Goal: Task Accomplishment & Management: Manage account settings

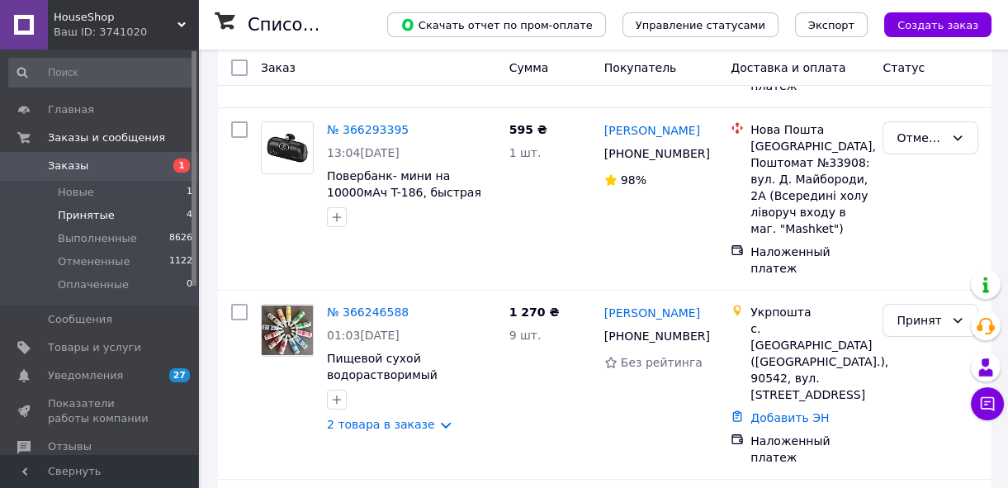
scroll to position [613, 0]
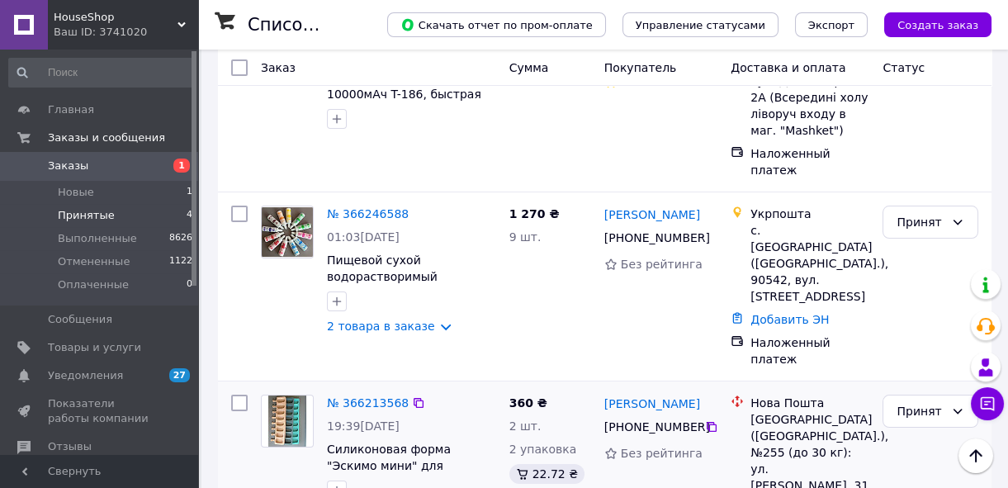
click at [289, 395] on img at bounding box center [287, 420] width 39 height 51
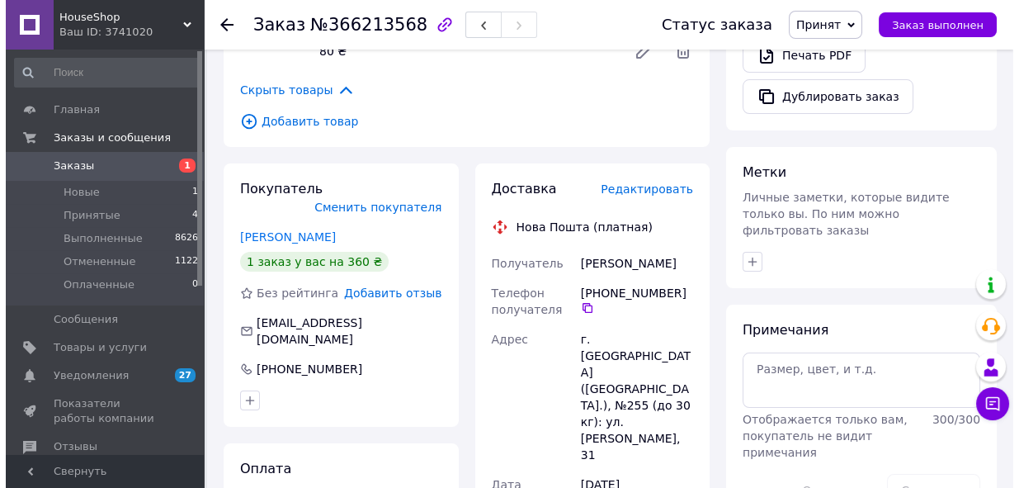
scroll to position [600, 0]
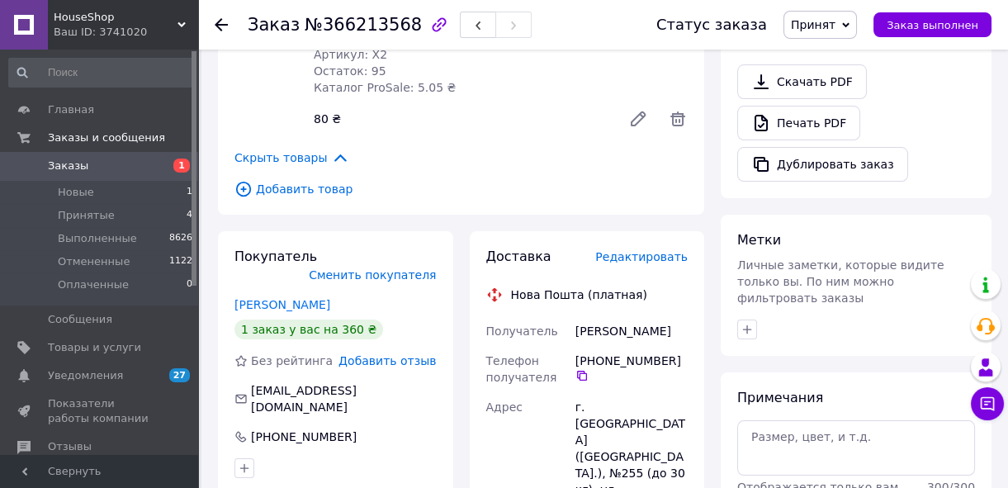
click at [650, 250] on span "Редактировать" at bounding box center [641, 256] width 92 height 13
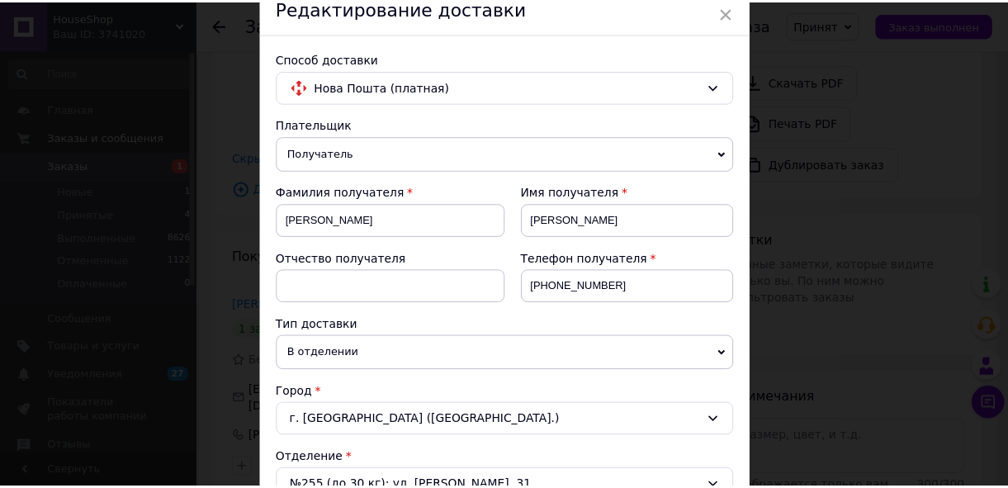
scroll to position [0, 0]
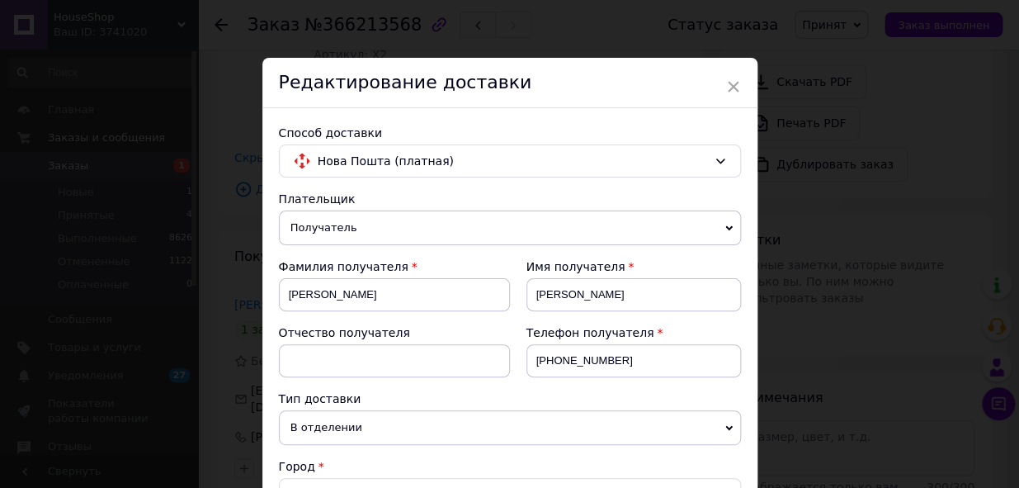
drag, startPoint x: 726, startPoint y: 83, endPoint x: 726, endPoint y: 110, distance: 27.3
click at [726, 84] on span "×" at bounding box center [733, 87] width 15 height 28
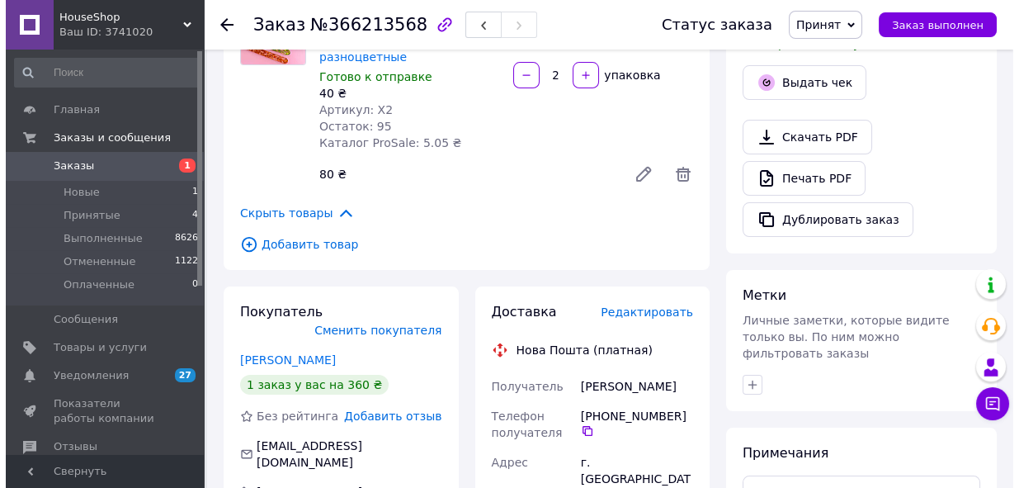
scroll to position [600, 0]
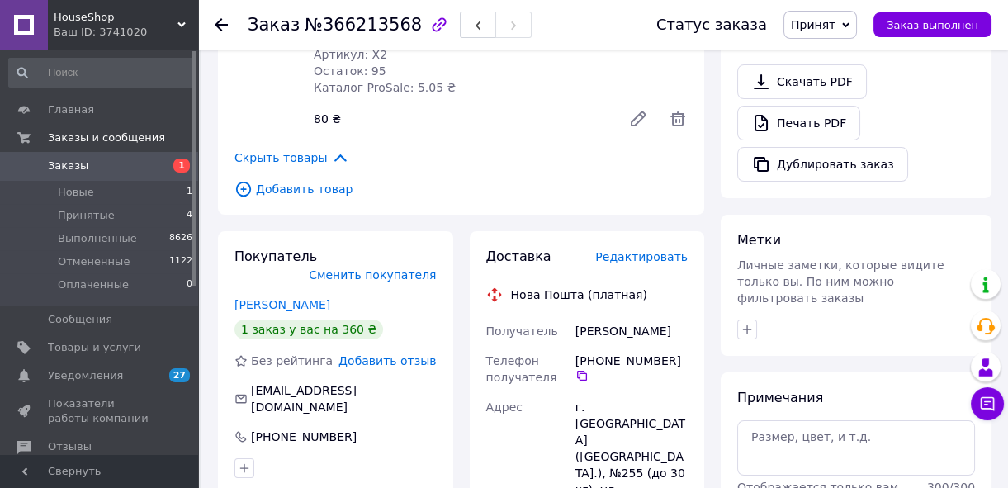
click at [656, 250] on span "Редактировать" at bounding box center [641, 256] width 92 height 13
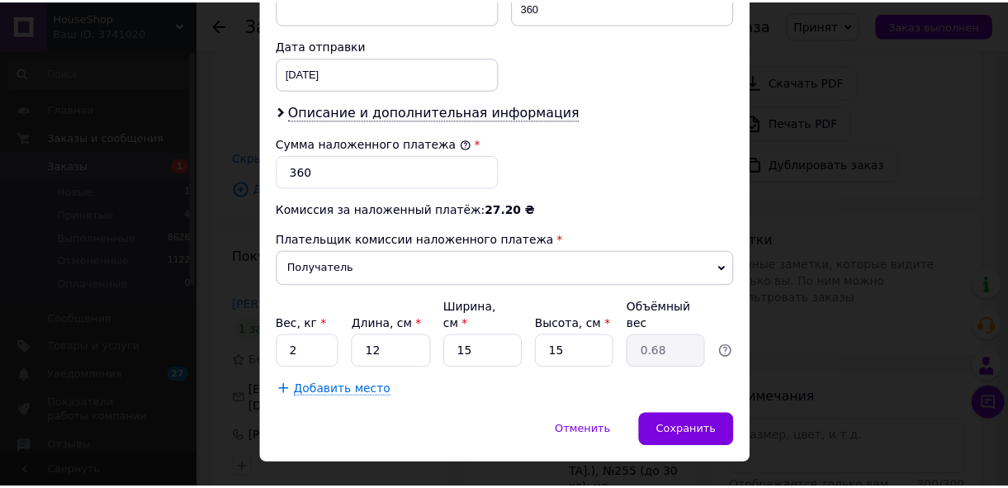
scroll to position [768, 0]
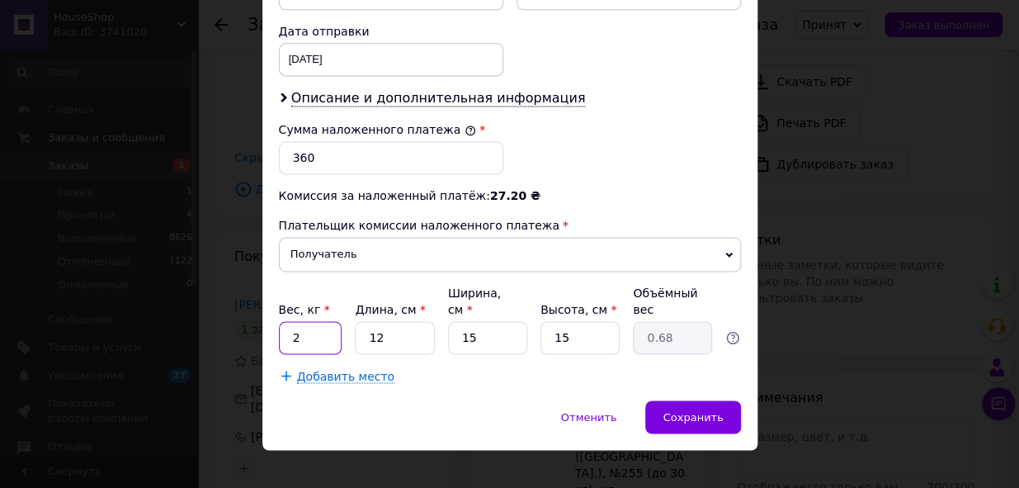
click at [284, 323] on input "2" at bounding box center [311, 337] width 64 height 33
type input "1"
type input "Невідомо"
type input "1"
click at [674, 410] on span "Сохранить" at bounding box center [693, 416] width 60 height 12
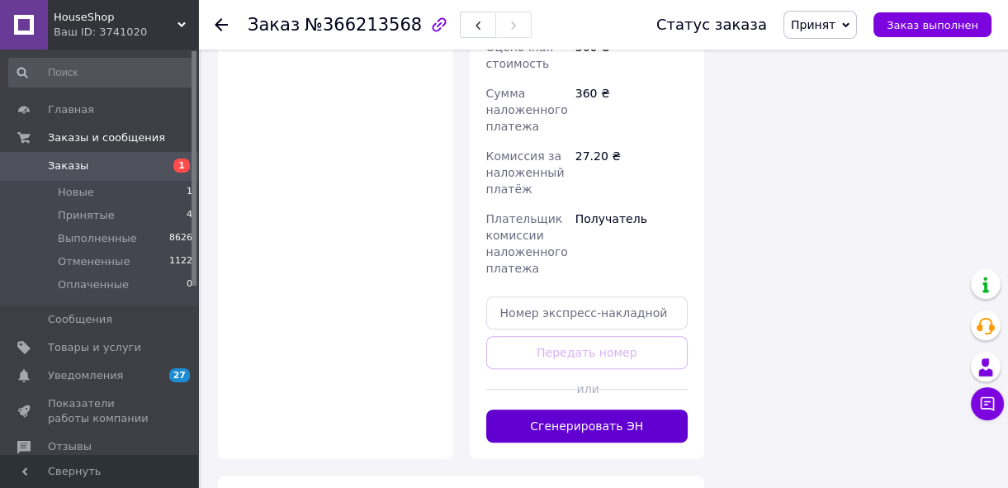
scroll to position [1200, 0]
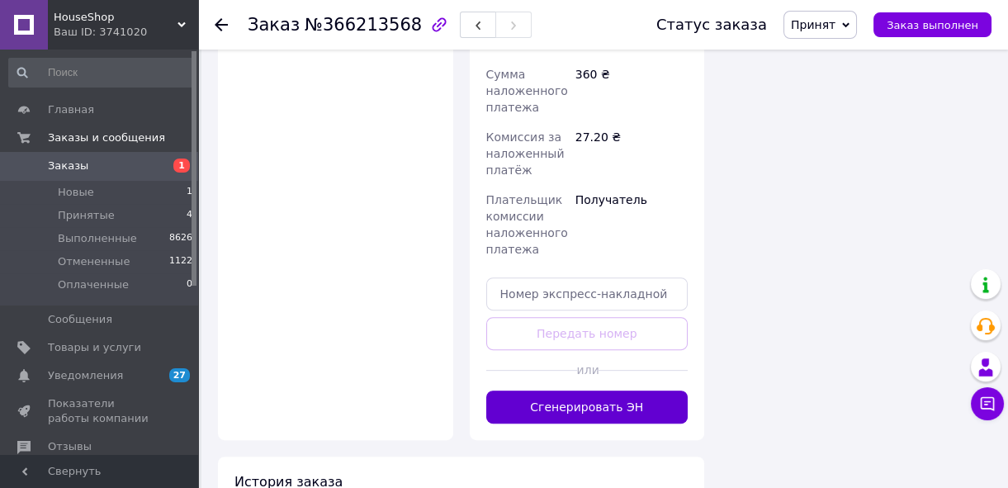
click at [643, 390] on button "Сгенерировать ЭН" at bounding box center [587, 406] width 202 height 33
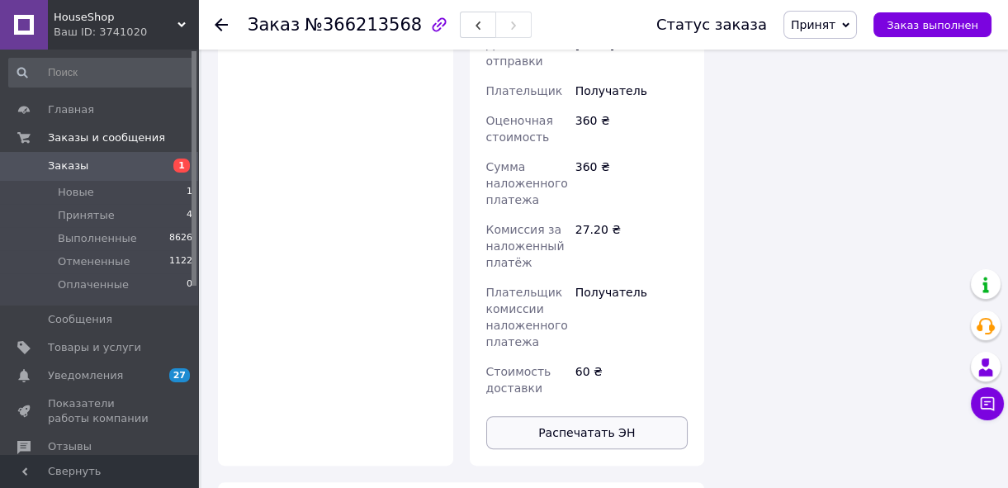
scroll to position [46, 0]
click at [614, 416] on button "Распечатать ЭН" at bounding box center [587, 432] width 202 height 33
click at [90, 215] on span "Принятые" at bounding box center [86, 215] width 57 height 15
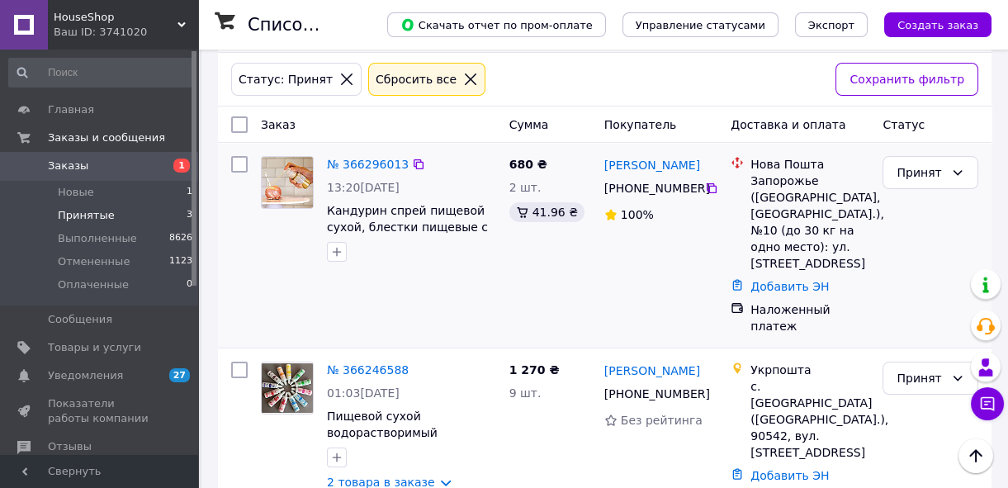
scroll to position [262, 0]
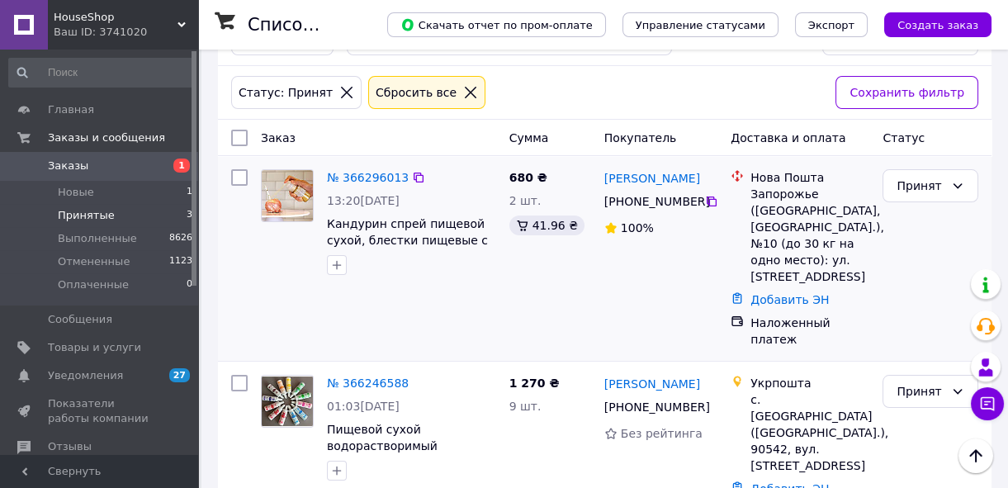
click at [291, 197] on img at bounding box center [287, 195] width 51 height 51
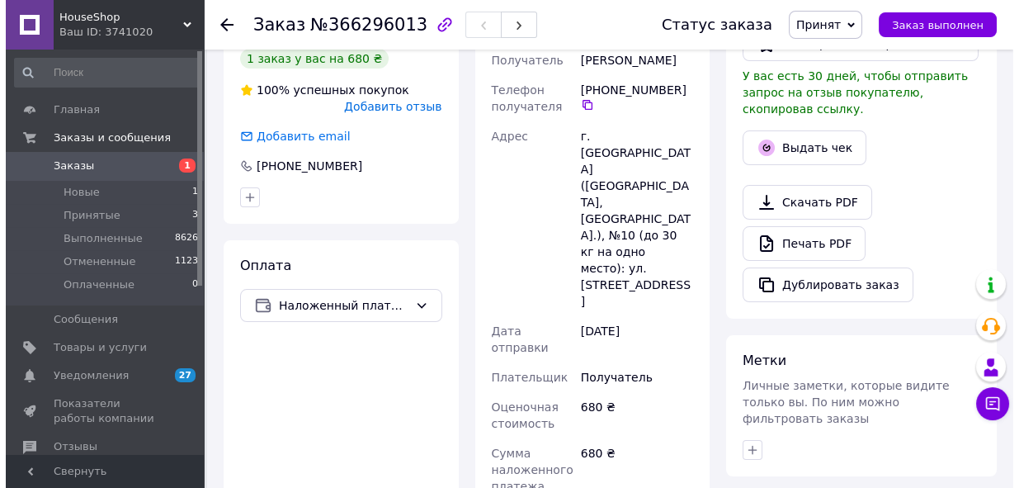
scroll to position [262, 0]
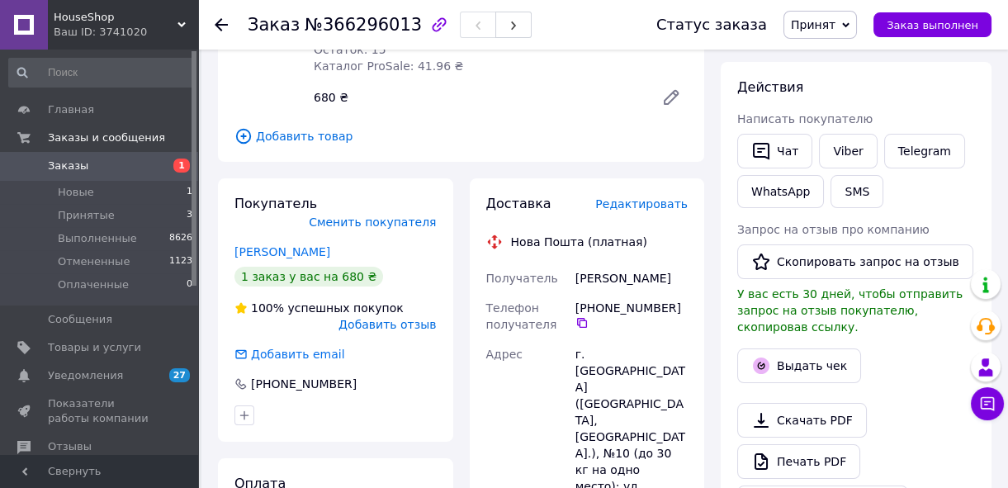
click at [656, 197] on span "Редактировать" at bounding box center [641, 203] width 92 height 13
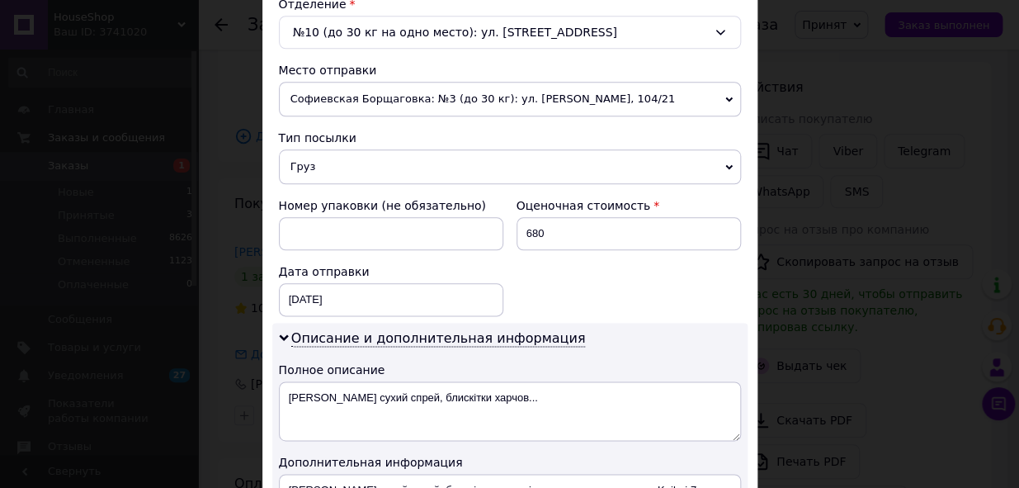
scroll to position [953, 0]
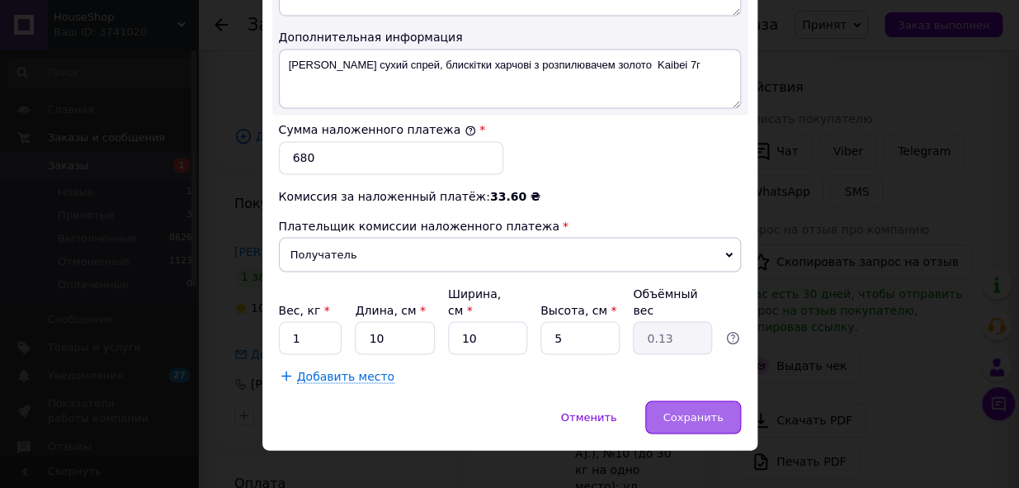
click at [669, 410] on span "Сохранить" at bounding box center [693, 416] width 60 height 12
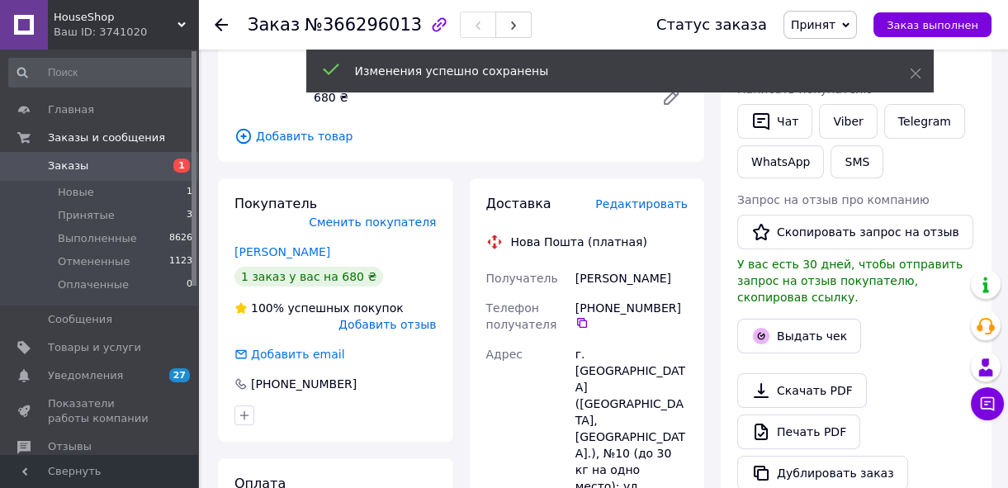
click at [660, 197] on span "Редактировать" at bounding box center [641, 203] width 92 height 13
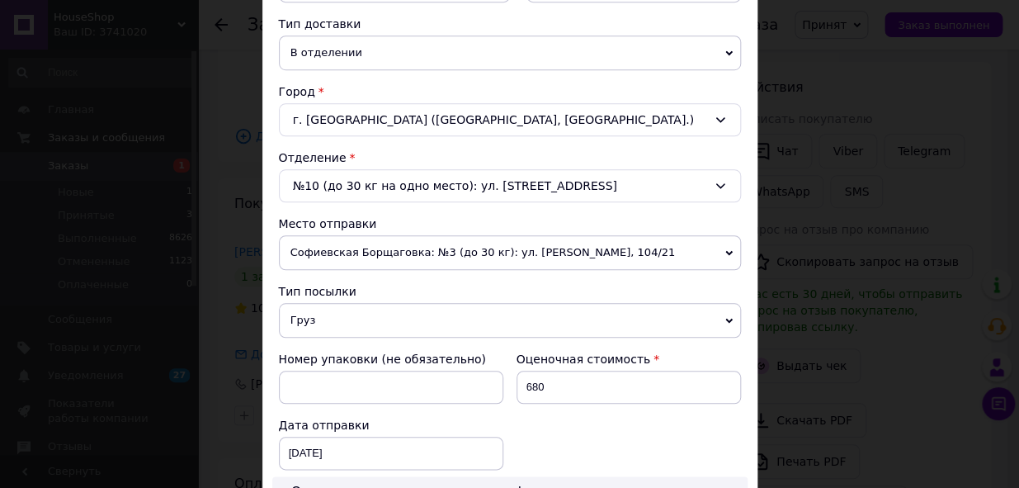
scroll to position [450, 0]
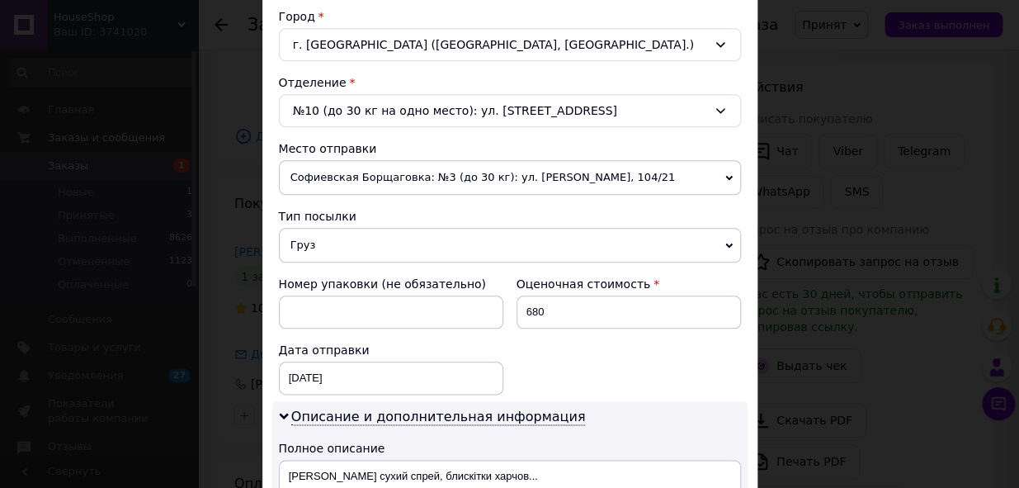
click at [676, 182] on span "Софиевская Борщаговка: №3 (до 30 кг): ул. [PERSON_NAME], 104/21" at bounding box center [510, 177] width 462 height 35
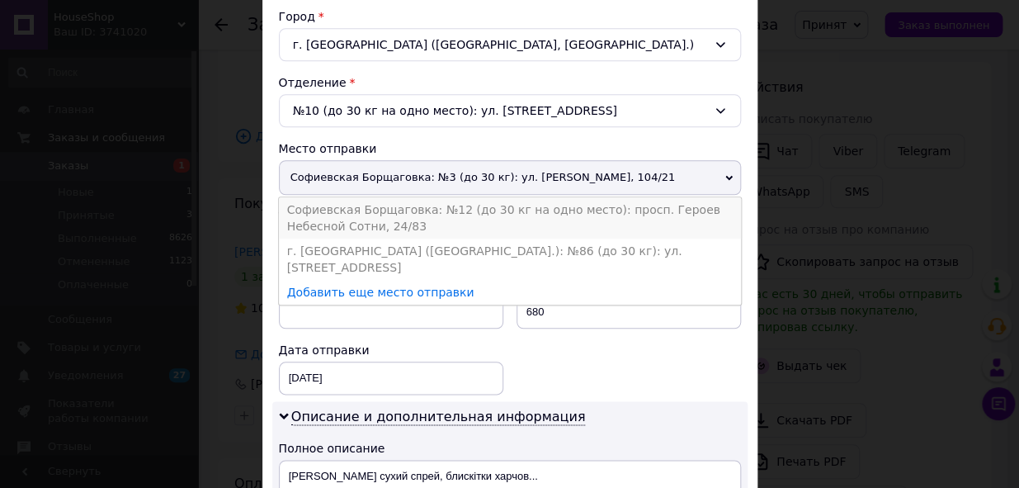
click at [653, 213] on li "Софиевская Борщаговка: №12 (до 30 кг на одно место): просп. Героев Небесной Сот…" at bounding box center [510, 217] width 462 height 41
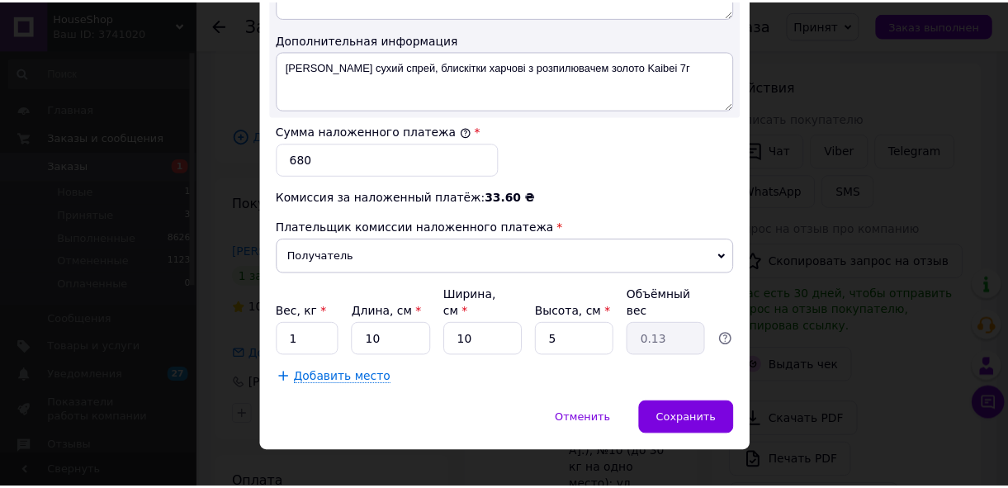
scroll to position [970, 0]
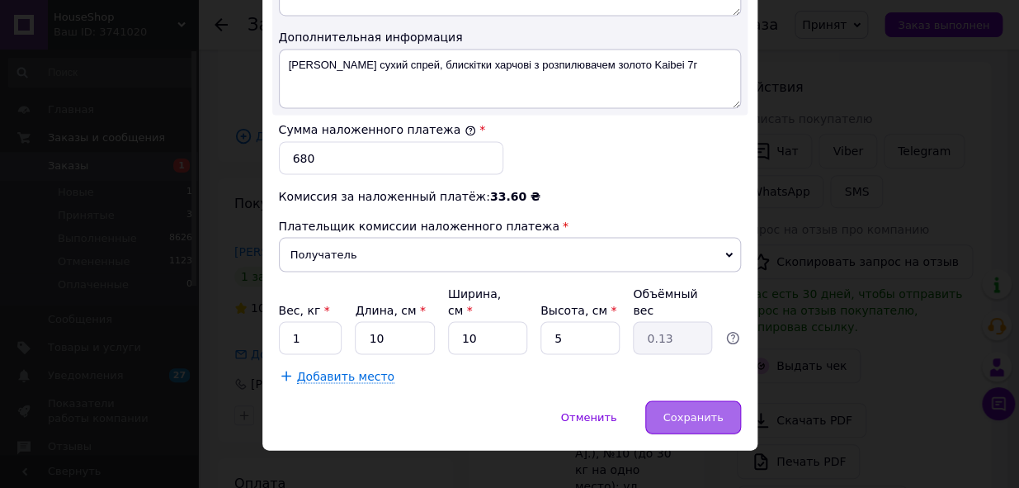
click at [678, 410] on span "Сохранить" at bounding box center [693, 416] width 60 height 12
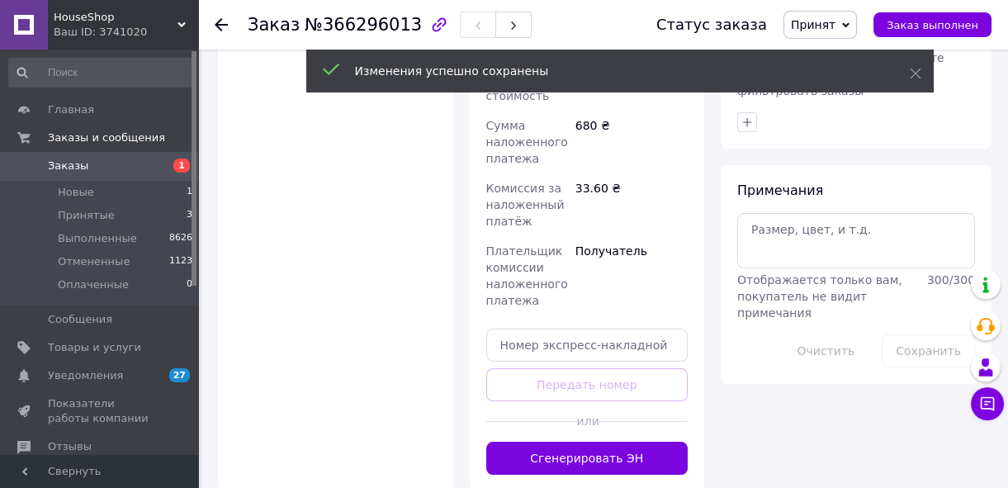
scroll to position [862, 0]
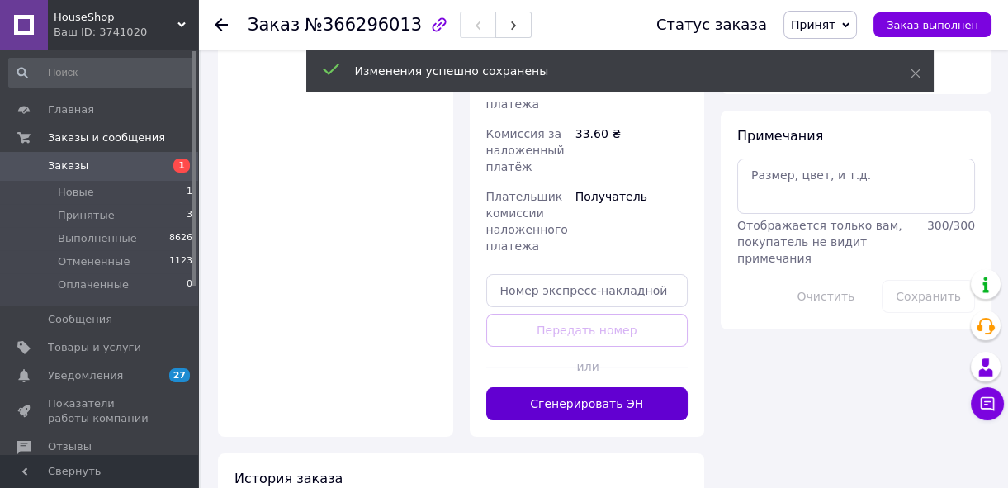
click at [660, 387] on button "Сгенерировать ЭН" at bounding box center [587, 403] width 202 height 33
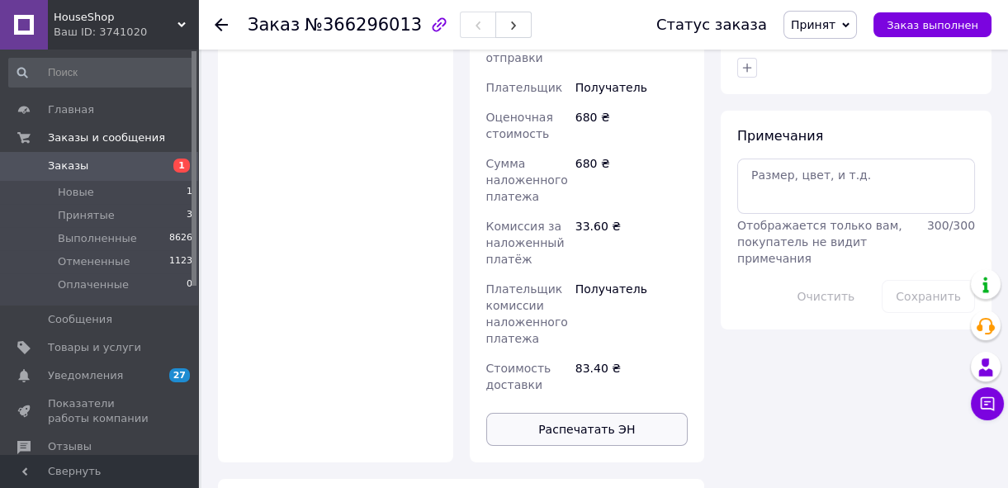
click at [610, 413] on button "Распечатать ЭН" at bounding box center [587, 429] width 202 height 33
click at [97, 215] on span "Принятые" at bounding box center [86, 215] width 57 height 15
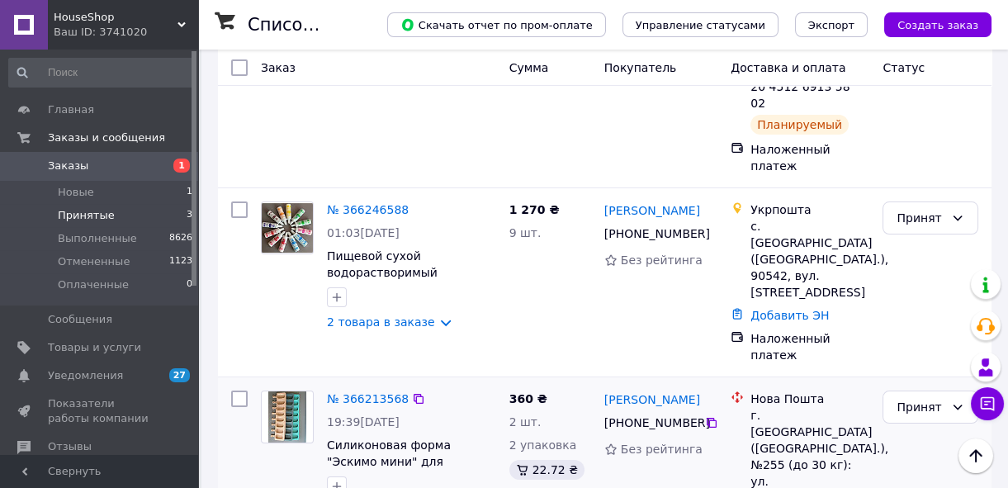
scroll to position [527, 0]
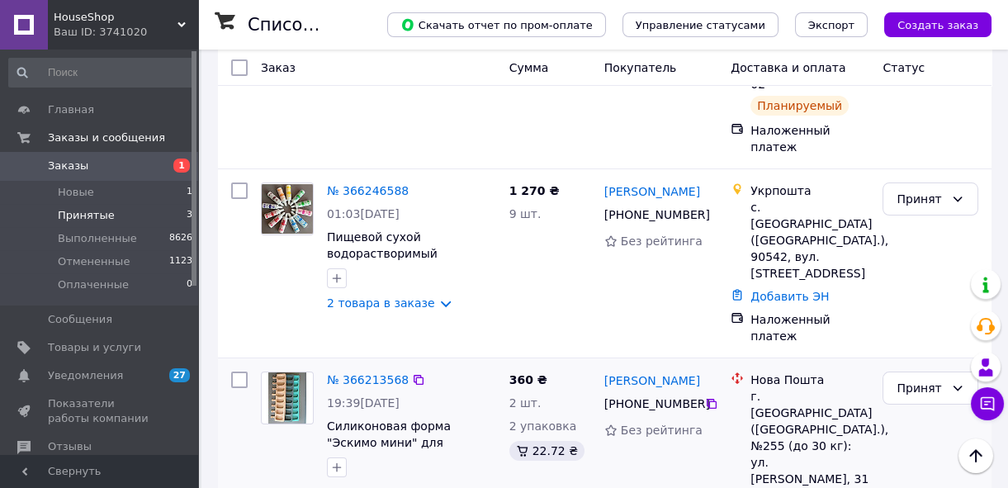
click at [295, 372] on img at bounding box center [287, 397] width 39 height 51
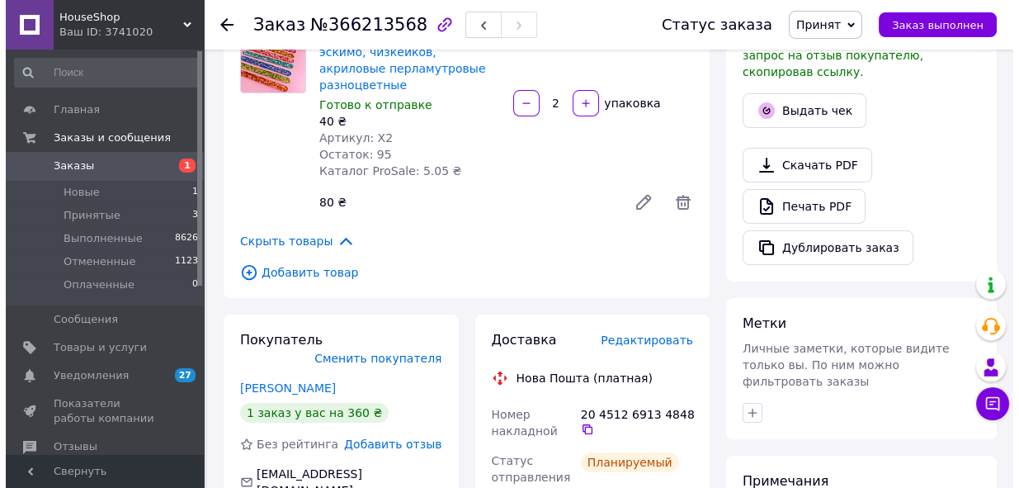
scroll to position [451, 0]
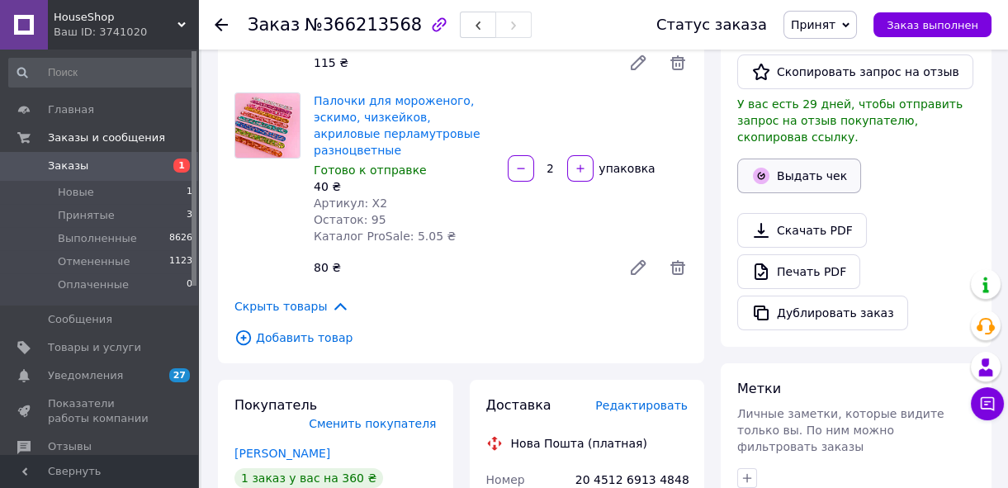
click at [799, 158] on button "Выдать чек" at bounding box center [799, 175] width 124 height 35
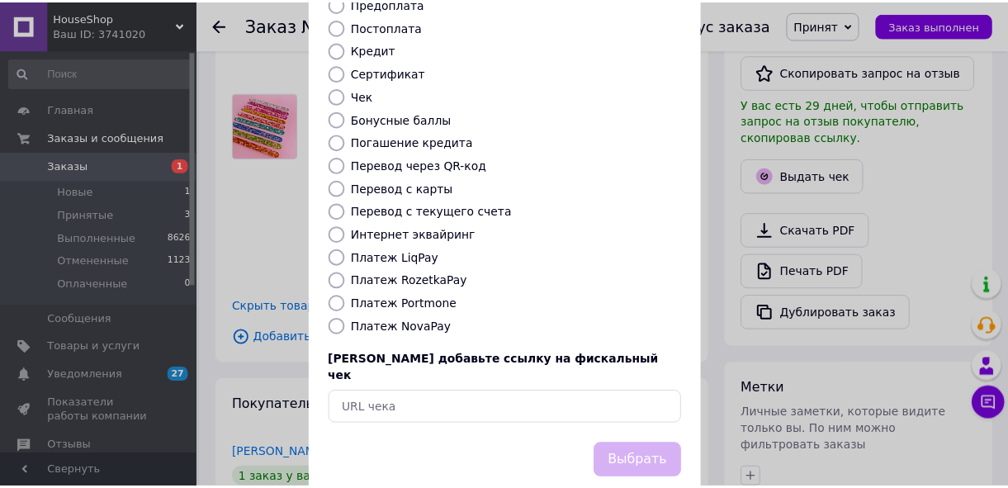
scroll to position [221, 0]
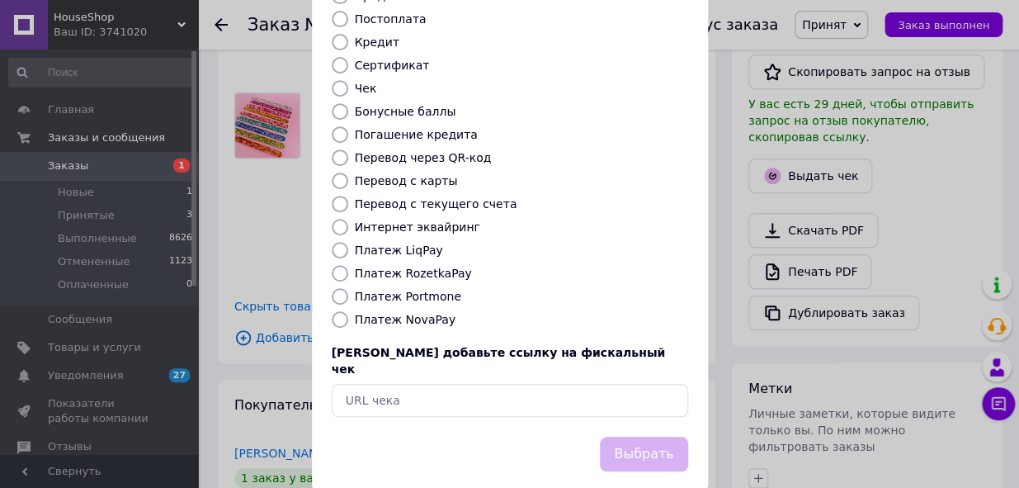
click at [338, 311] on input "Платеж NovaPay" at bounding box center [340, 319] width 17 height 17
radio input "true"
click at [633, 437] on button "Выбрать" at bounding box center [643, 454] width 87 height 35
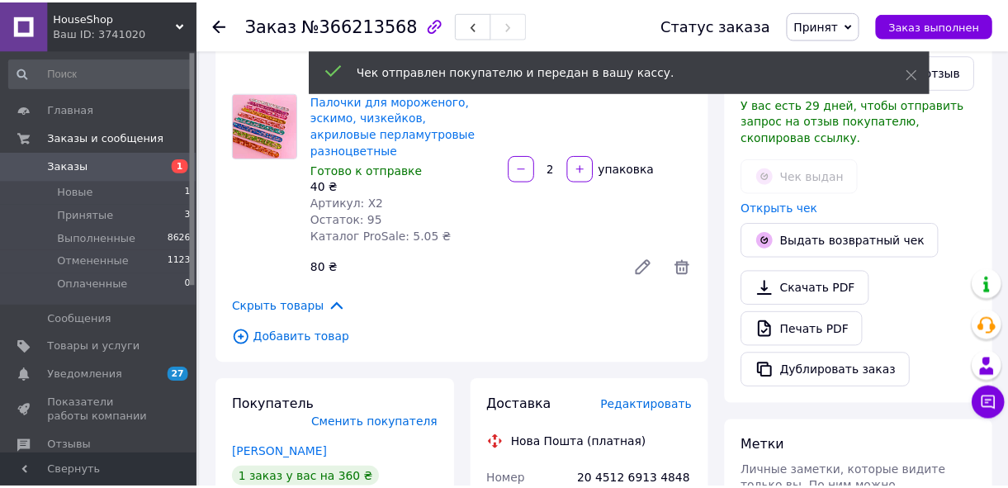
scroll to position [46, 0]
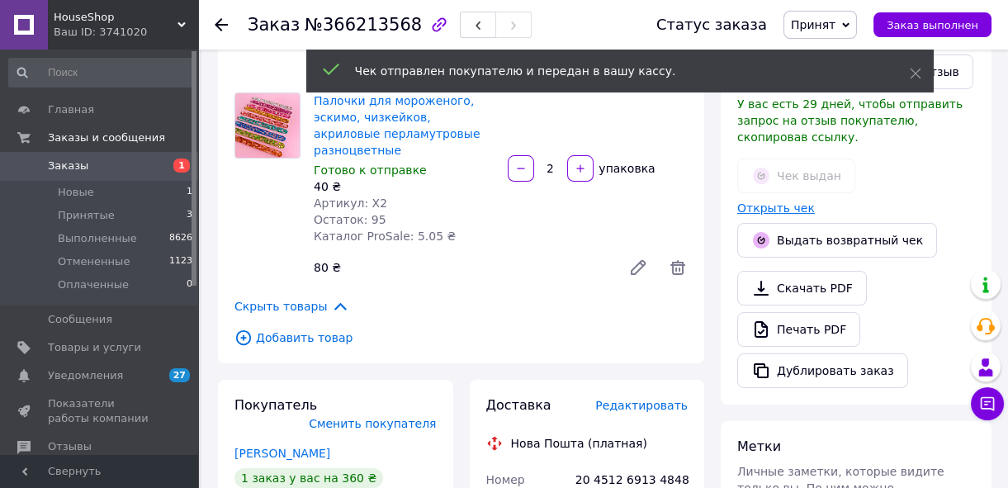
click at [763, 201] on link "Открыть чек" at bounding box center [776, 207] width 78 height 13
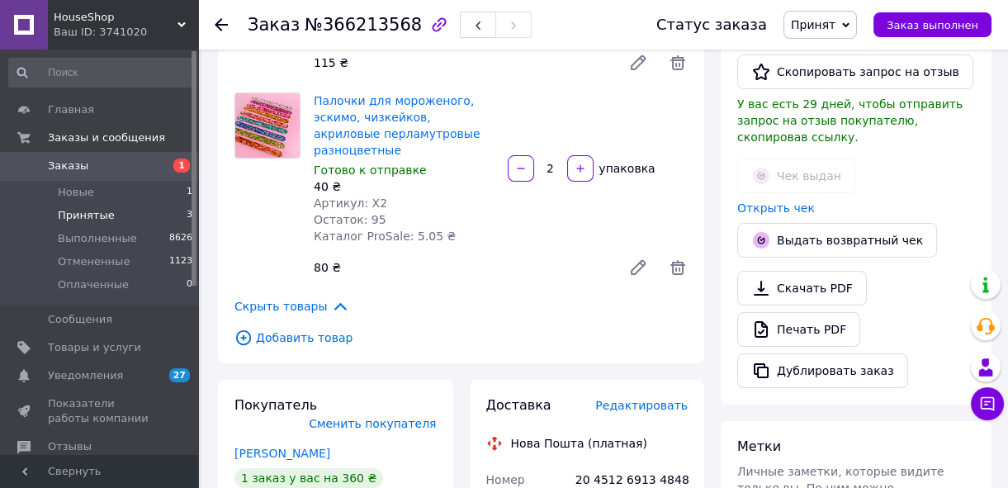
click at [97, 220] on span "Принятые" at bounding box center [86, 215] width 57 height 15
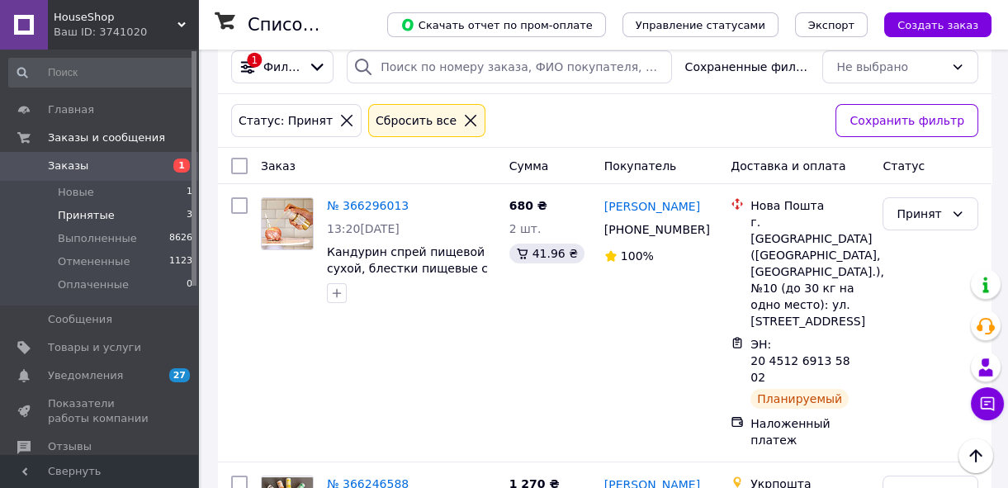
scroll to position [226, 0]
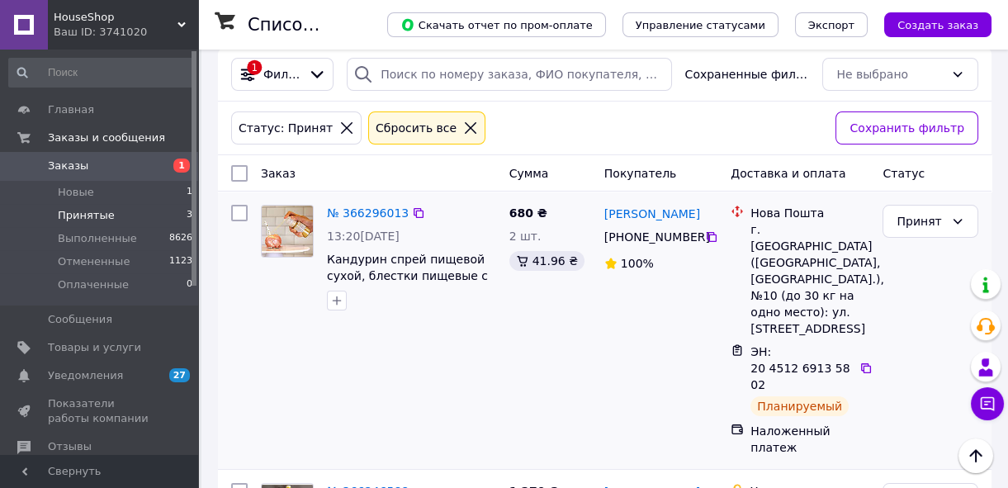
click at [286, 223] on img at bounding box center [287, 231] width 51 height 51
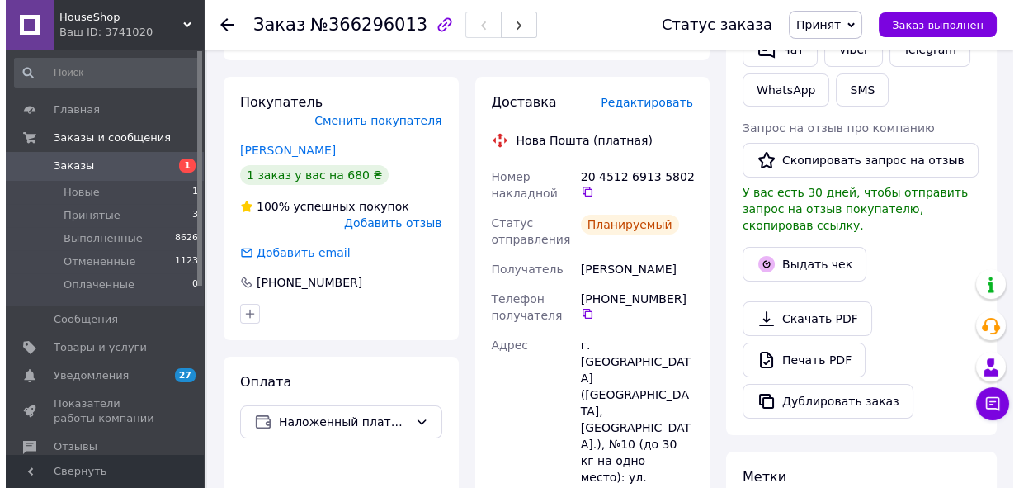
scroll to position [451, 0]
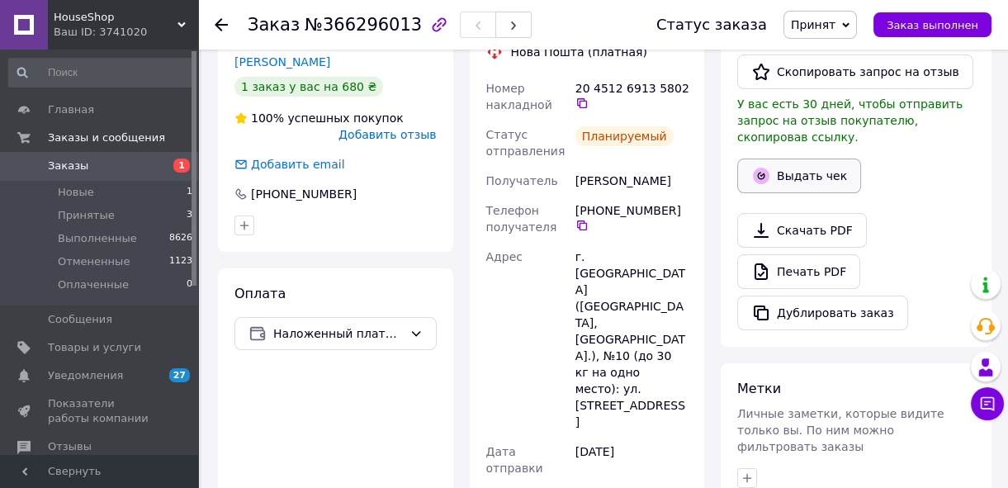
click at [815, 158] on button "Выдать чек" at bounding box center [799, 175] width 124 height 35
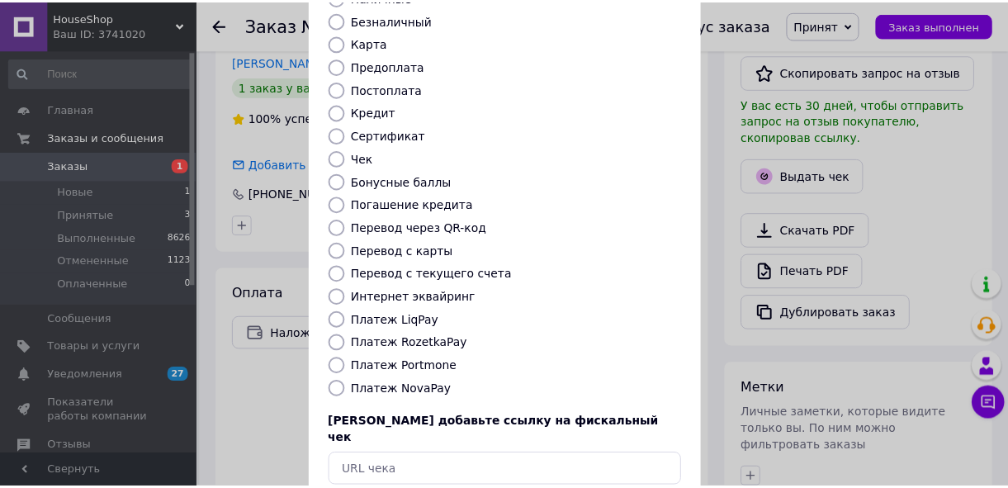
scroll to position [221, 0]
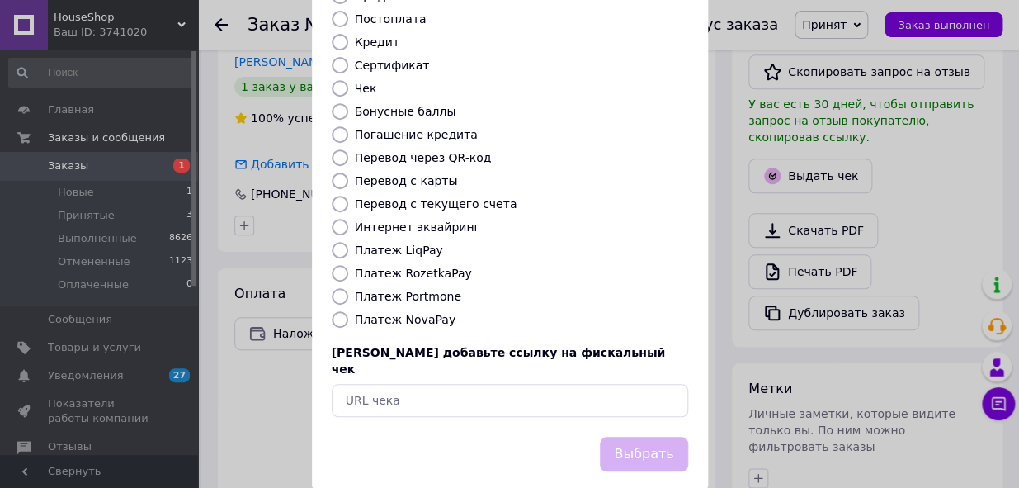
click at [341, 311] on input "Платеж NovaPay" at bounding box center [340, 319] width 17 height 17
radio input "true"
click at [659, 437] on button "Выбрать" at bounding box center [643, 454] width 87 height 35
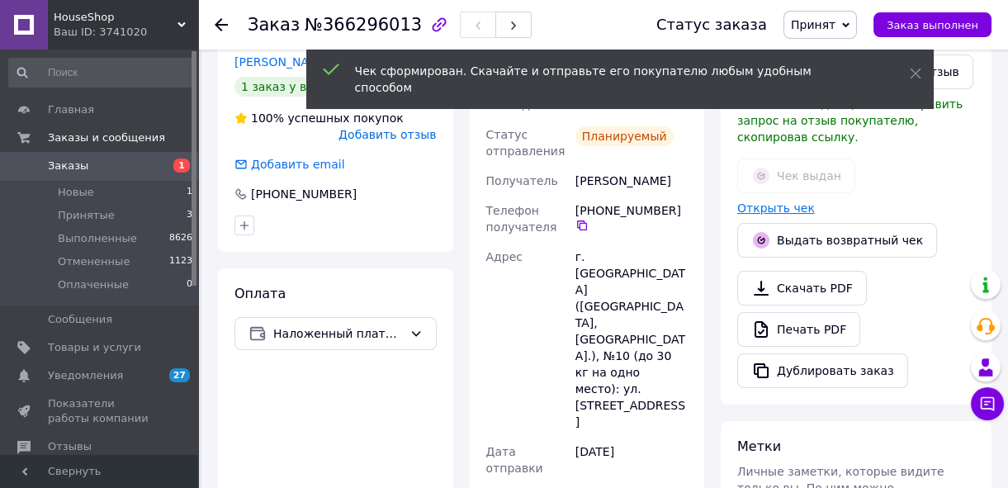
click at [777, 201] on link "Открыть чек" at bounding box center [776, 207] width 78 height 13
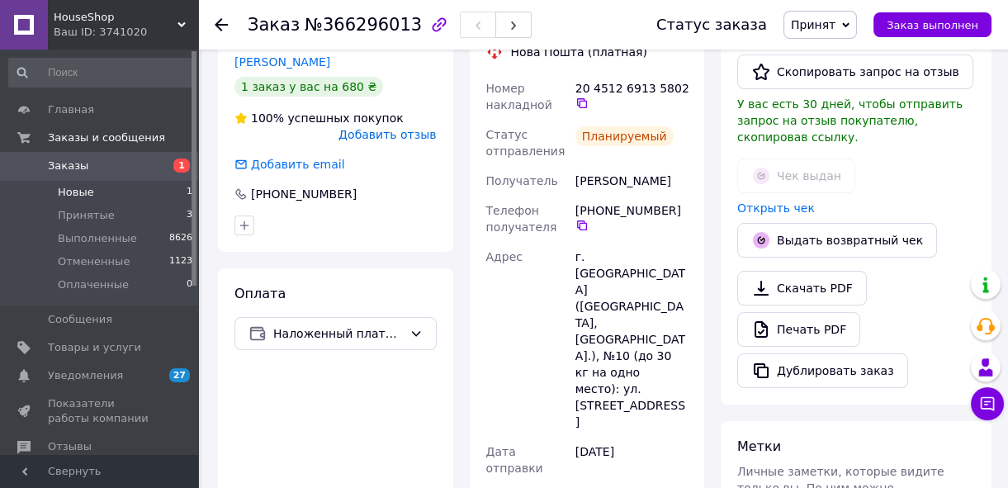
click at [87, 192] on span "Новые" at bounding box center [76, 192] width 36 height 15
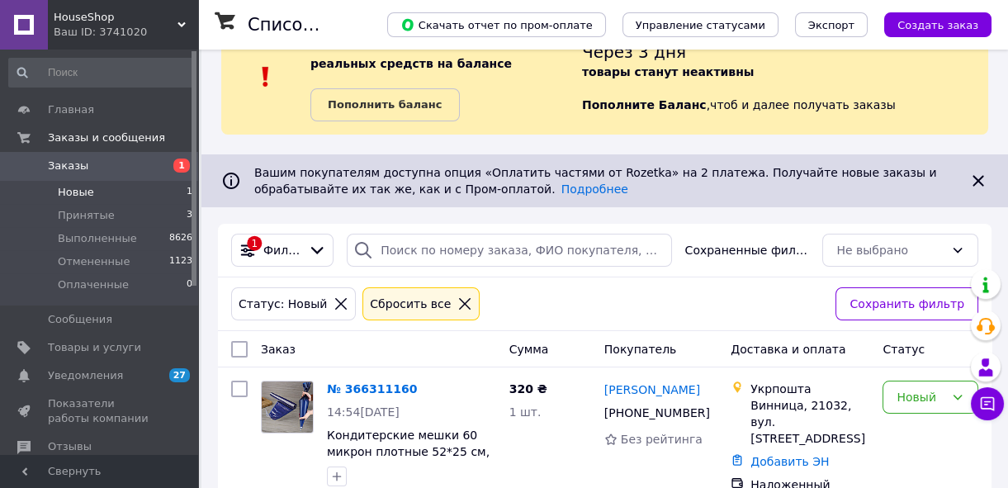
scroll to position [78, 0]
